Goal: Obtain resource: Download file/media

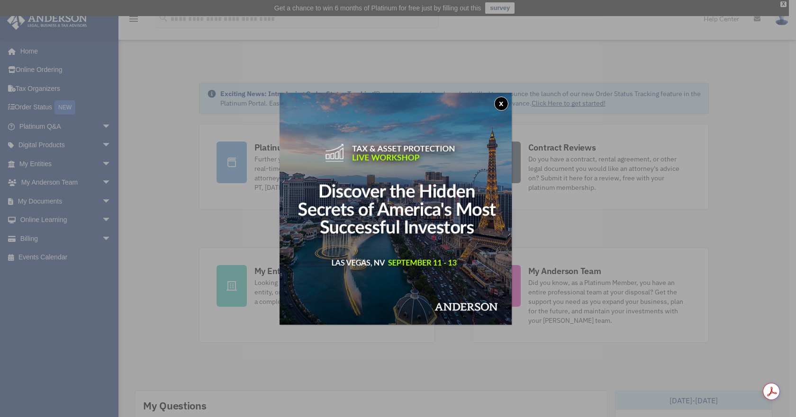
click at [502, 106] on button "x" at bounding box center [501, 104] width 14 height 14
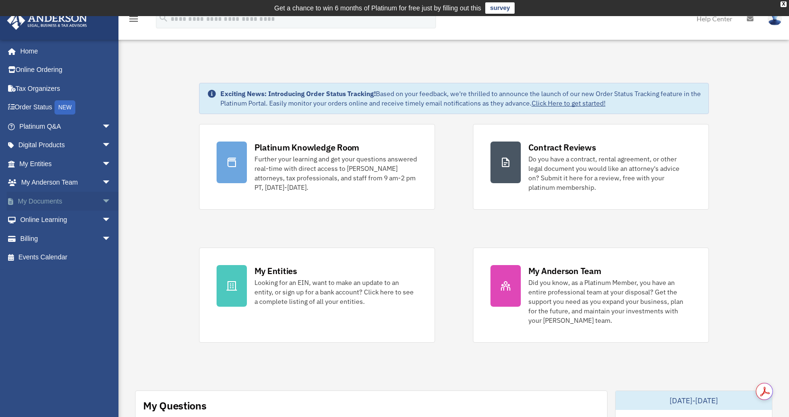
click at [102, 199] on span "arrow_drop_down" at bounding box center [111, 201] width 19 height 19
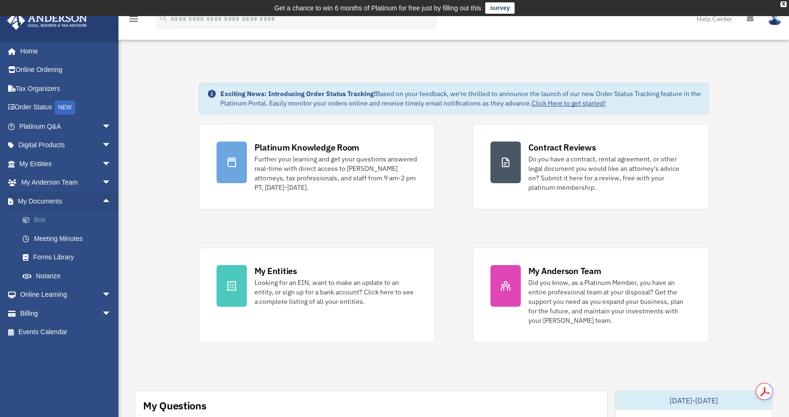
click at [41, 218] on link "Box" at bounding box center [69, 220] width 112 height 19
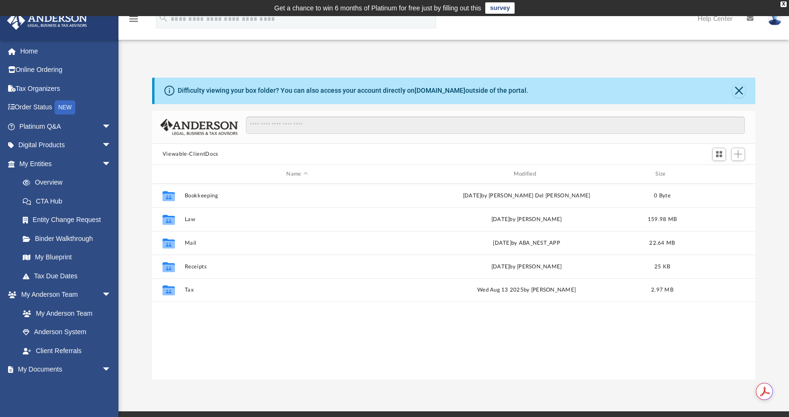
scroll to position [208, 596]
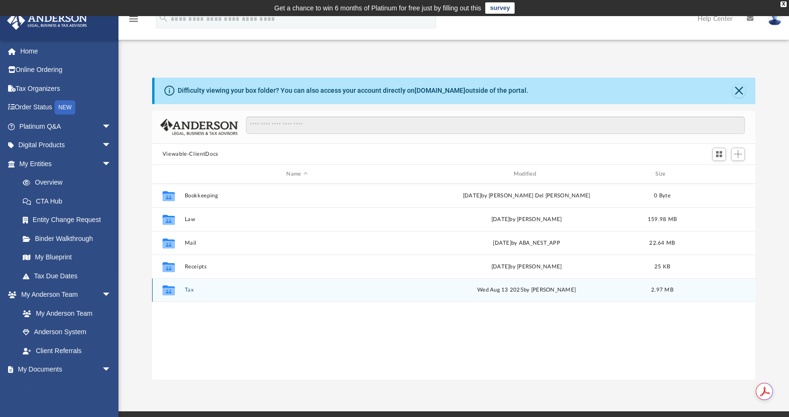
click at [190, 290] on button "Tax" at bounding box center [296, 291] width 225 height 6
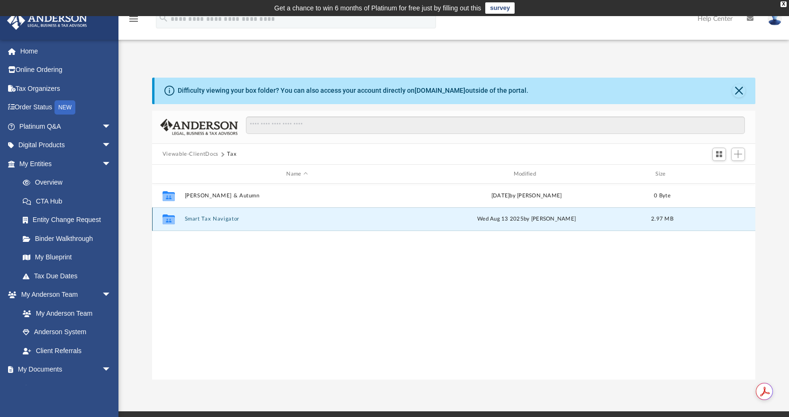
click at [214, 221] on button "Smart Tax Navigator" at bounding box center [296, 220] width 225 height 6
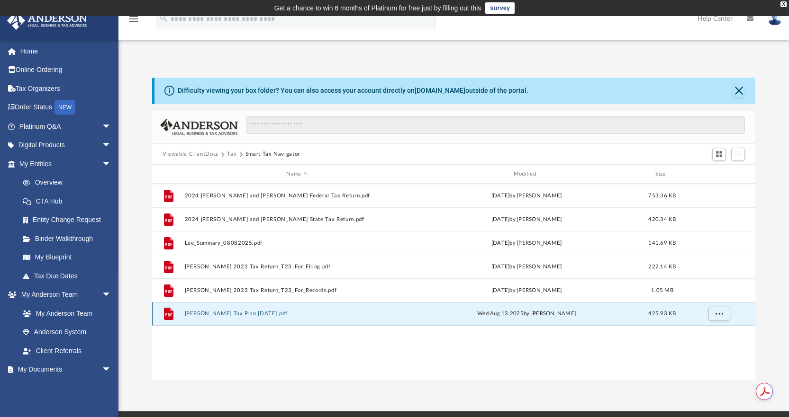
click at [249, 313] on button "[PERSON_NAME] Tax Plan [DATE].pdf" at bounding box center [296, 314] width 225 height 6
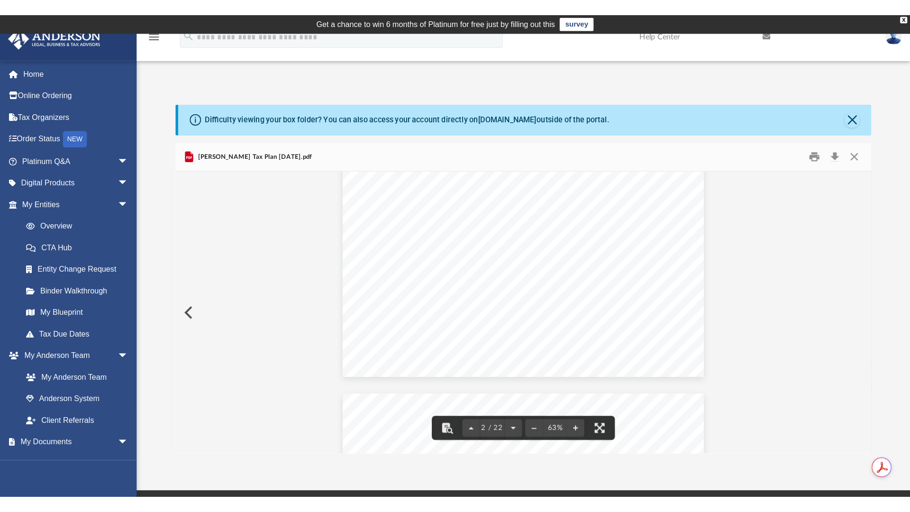
scroll to position [47, 0]
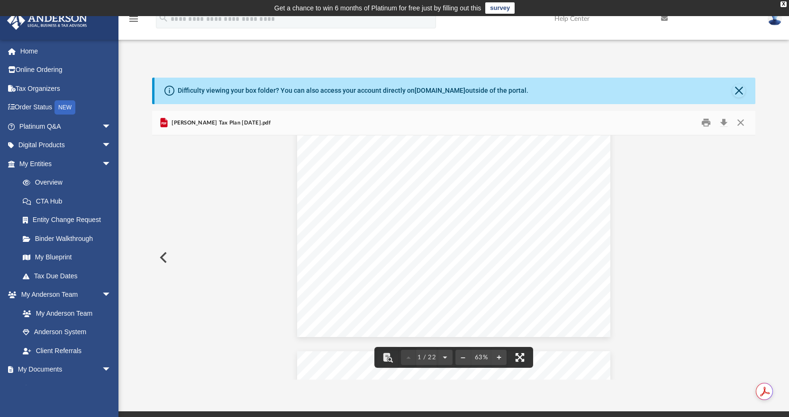
drag, startPoint x: 520, startPoint y: 355, endPoint x: 520, endPoint y: 413, distance: 57.3
click at [520, 355] on button "File preview" at bounding box center [519, 357] width 21 height 21
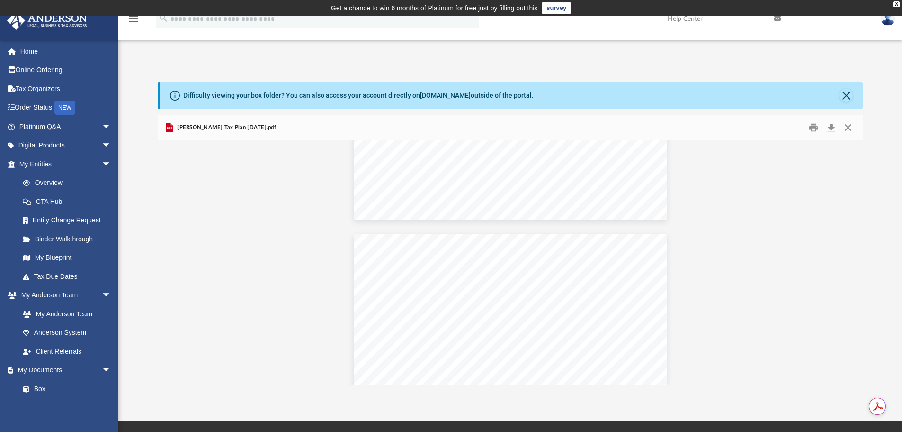
scroll to position [1888, 0]
